Goal: Transaction & Acquisition: Obtain resource

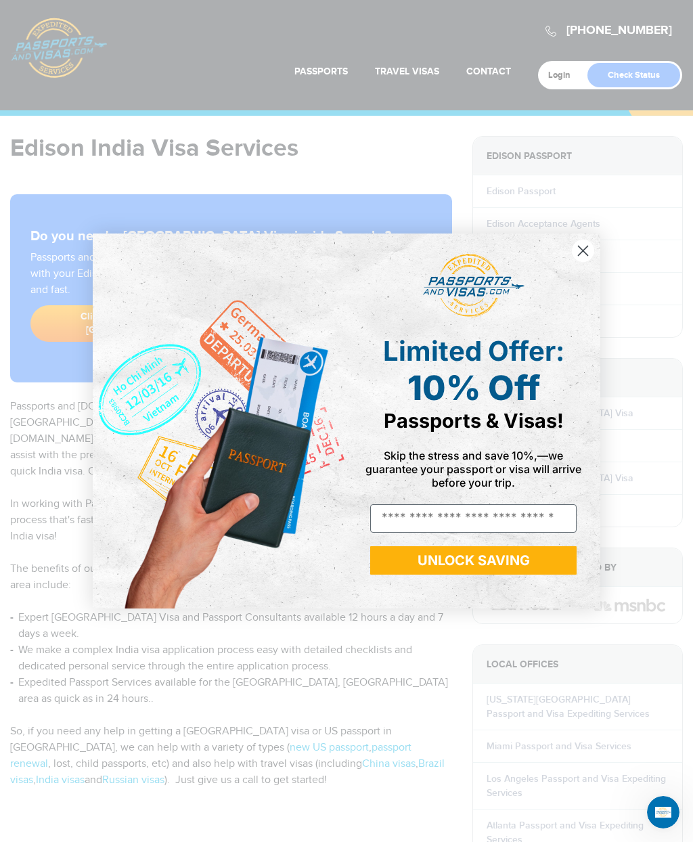
click at [587, 255] on circle "Close dialog" at bounding box center [583, 251] width 22 height 22
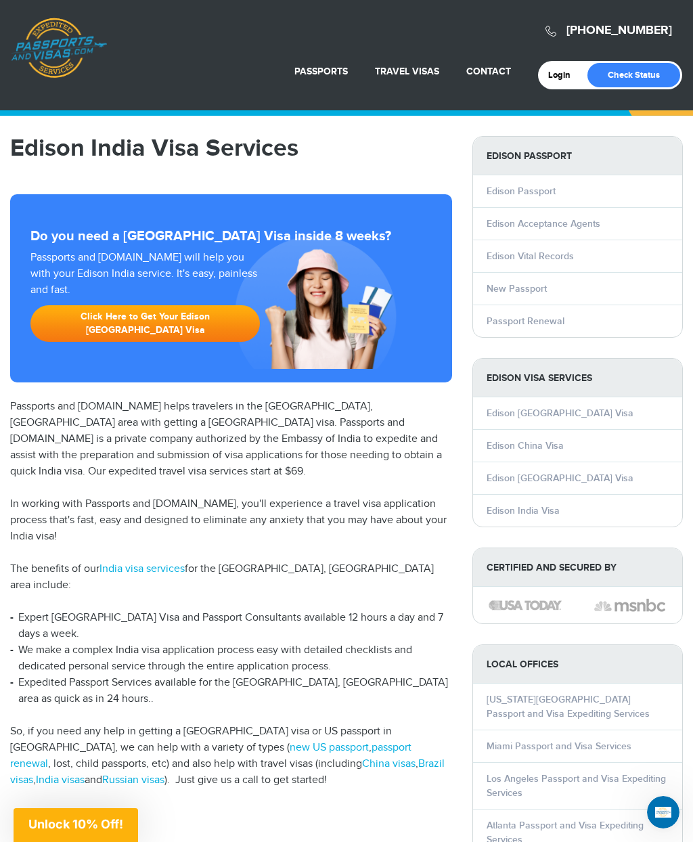
click at [101, 305] on link "Click Here to Get Your Edison India Visa" at bounding box center [145, 323] width 230 height 37
click at [197, 305] on link "Click Here to Get Your Edison [GEOGRAPHIC_DATA] Visa" at bounding box center [145, 323] width 230 height 37
click at [85, 774] on link "India visas" at bounding box center [60, 780] width 49 height 13
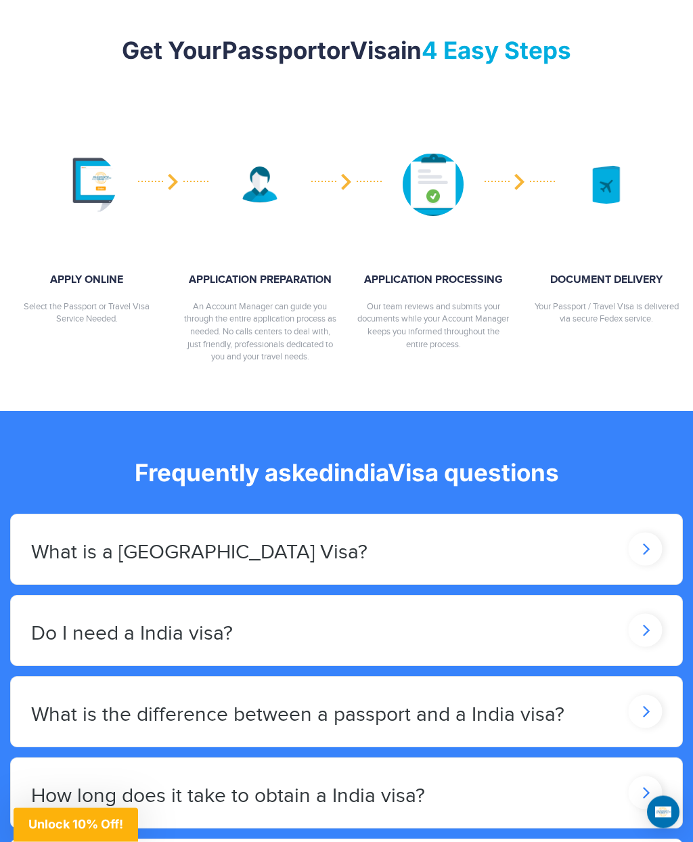
scroll to position [1792, 0]
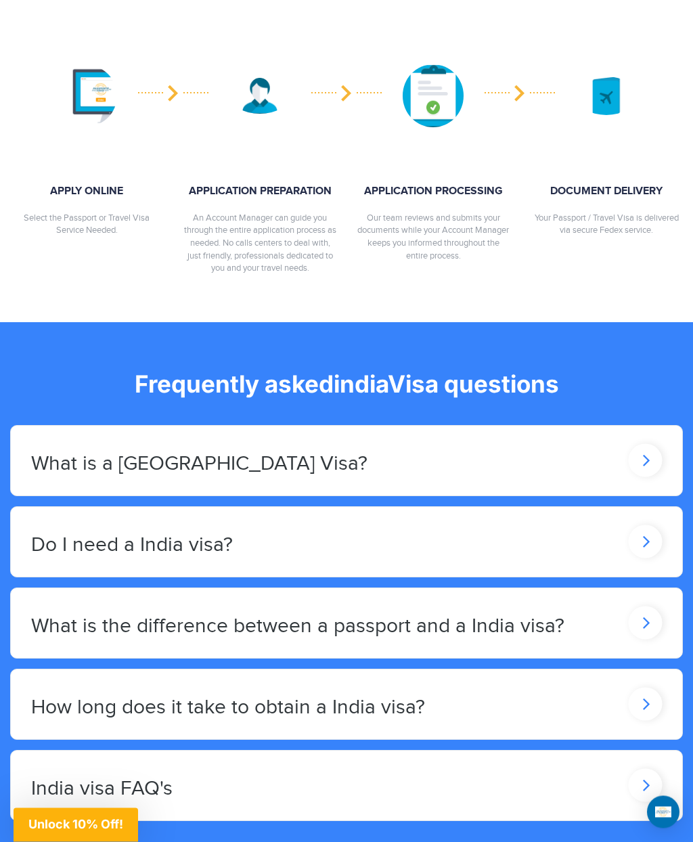
click at [540, 670] on div "How long does it take to obtain a India visa?" at bounding box center [347, 705] width 672 height 70
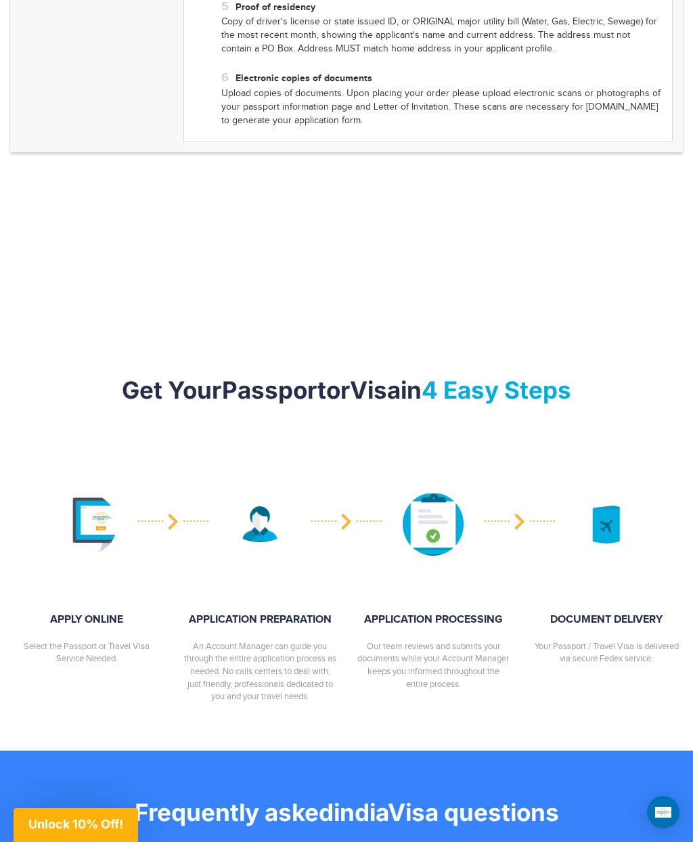
scroll to position [1452, 0]
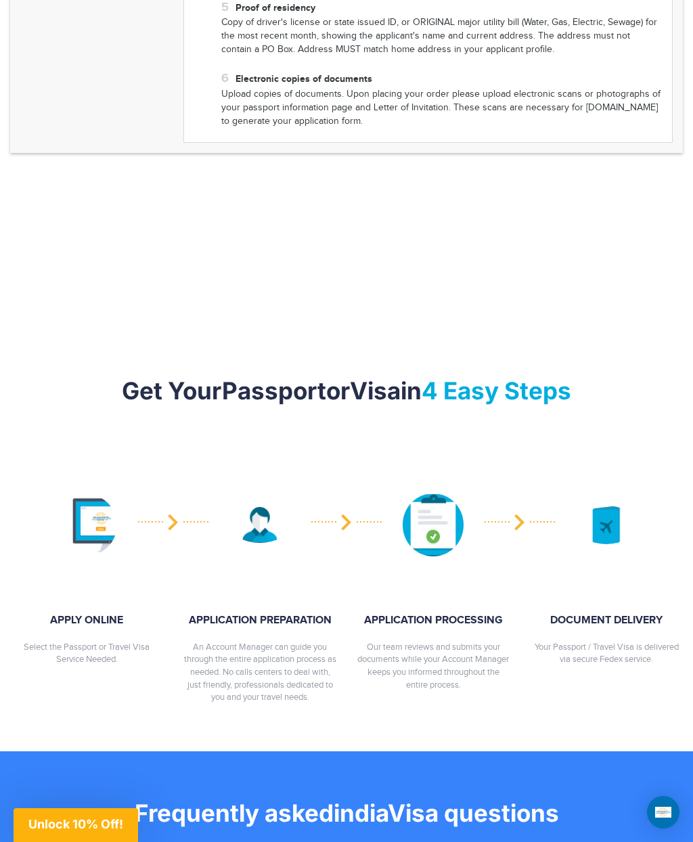
click at [105, 613] on strong "APPLY ONLINE" at bounding box center [86, 621] width 153 height 16
click at [107, 613] on strong "APPLY ONLINE" at bounding box center [86, 621] width 153 height 16
click at [118, 460] on div at bounding box center [86, 524] width 153 height 129
click at [122, 471] on div at bounding box center [86, 524] width 153 height 129
click at [85, 494] on img at bounding box center [86, 524] width 61 height 61
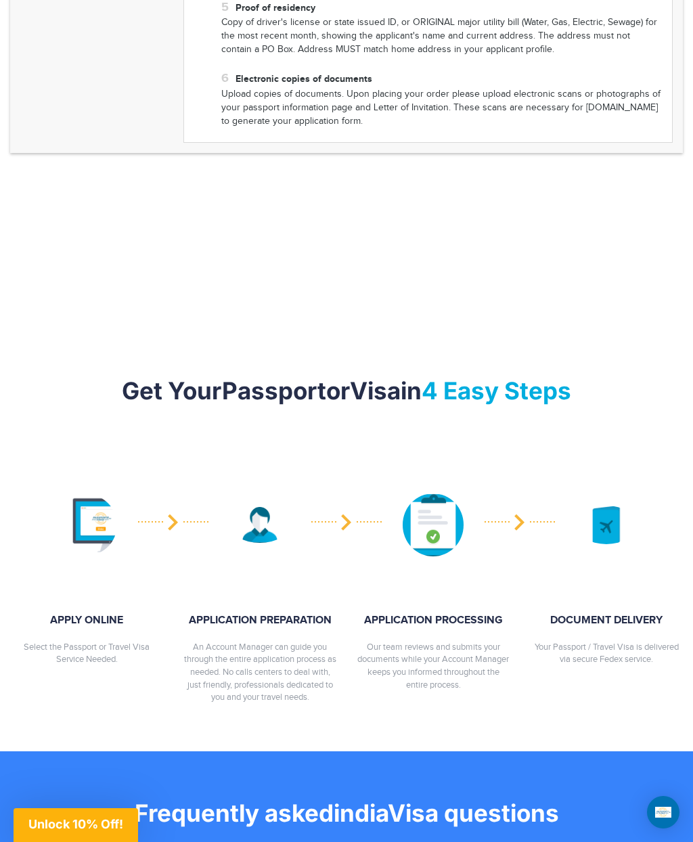
click at [85, 494] on img at bounding box center [86, 524] width 61 height 61
click at [81, 494] on img at bounding box center [86, 524] width 61 height 61
click at [71, 494] on img at bounding box center [86, 524] width 61 height 61
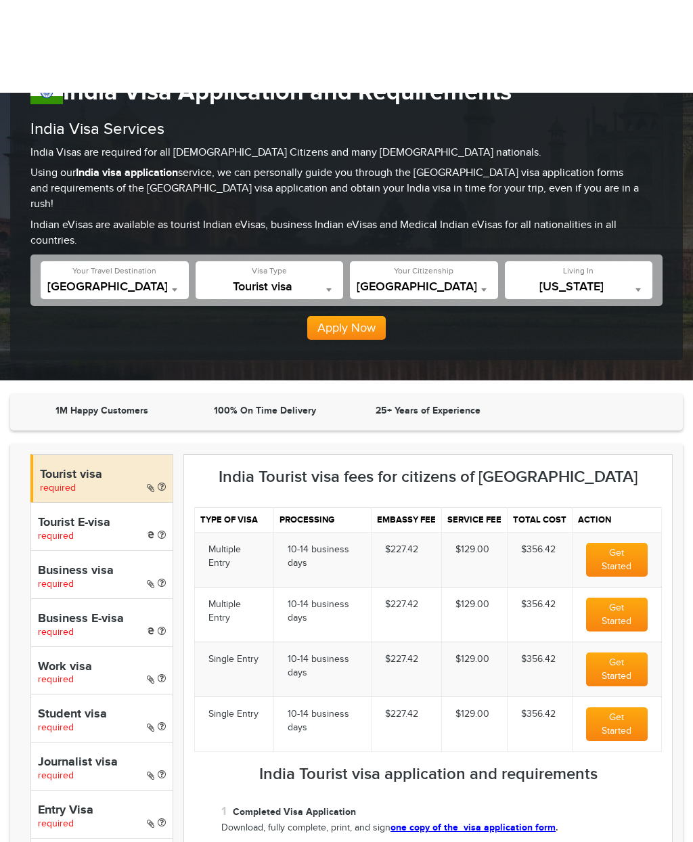
scroll to position [0, 0]
